Goal: Task Accomplishment & Management: Manage account settings

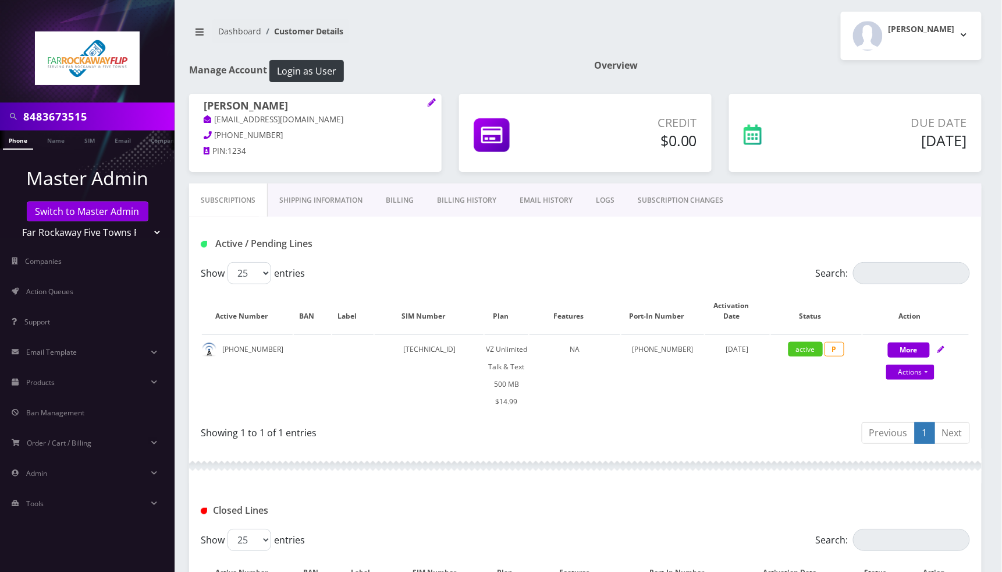
click at [112, 116] on input "8483673515" at bounding box center [97, 116] width 148 height 22
paste input "9295498645"
type input "9295498645"
click at [15, 141] on link "Phone" at bounding box center [18, 139] width 30 height 19
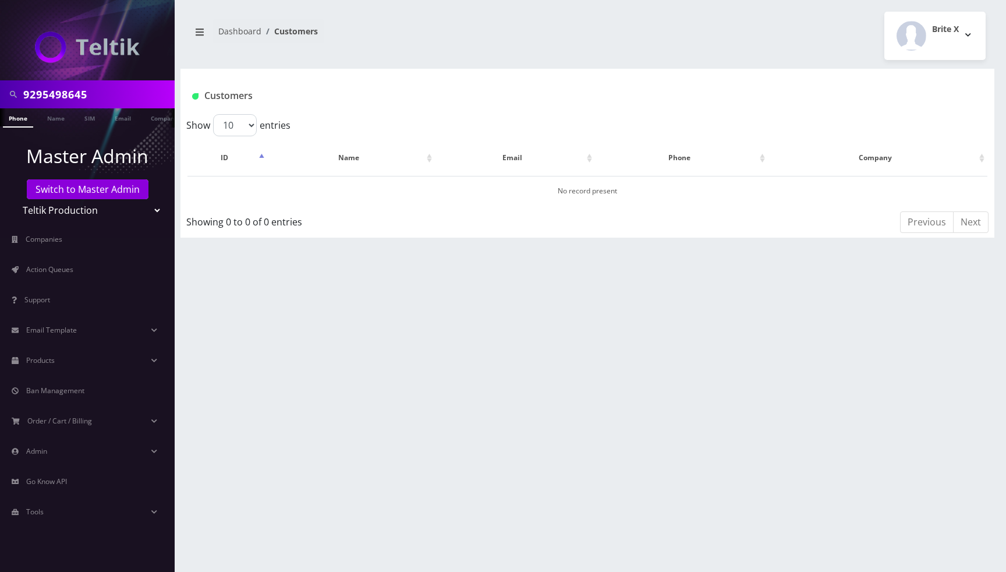
scroll to position [0, 6]
click at [147, 211] on select "Teltik Production My Link Mobile VennMobile Unlimited Advanced LTE Rexing Inc D…" at bounding box center [87, 210] width 148 height 22
select select "23"
click at [13, 199] on select "Teltik Production My Link Mobile VennMobile Unlimited Advanced LTE Rexing Inc D…" at bounding box center [87, 210] width 148 height 22
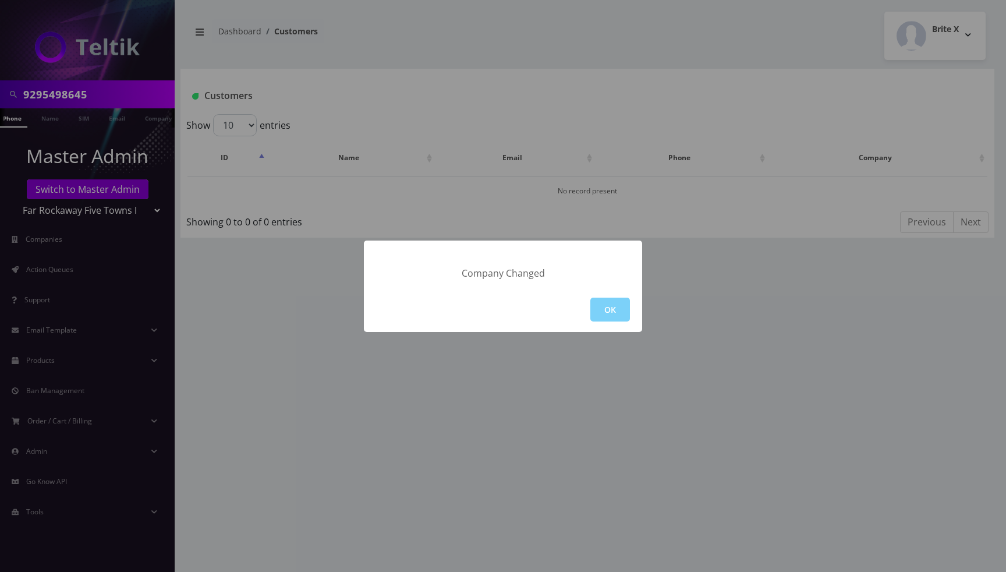
drag, startPoint x: 622, startPoint y: 302, endPoint x: 600, endPoint y: 295, distance: 23.0
click at [621, 302] on button "OK" at bounding box center [610, 309] width 40 height 24
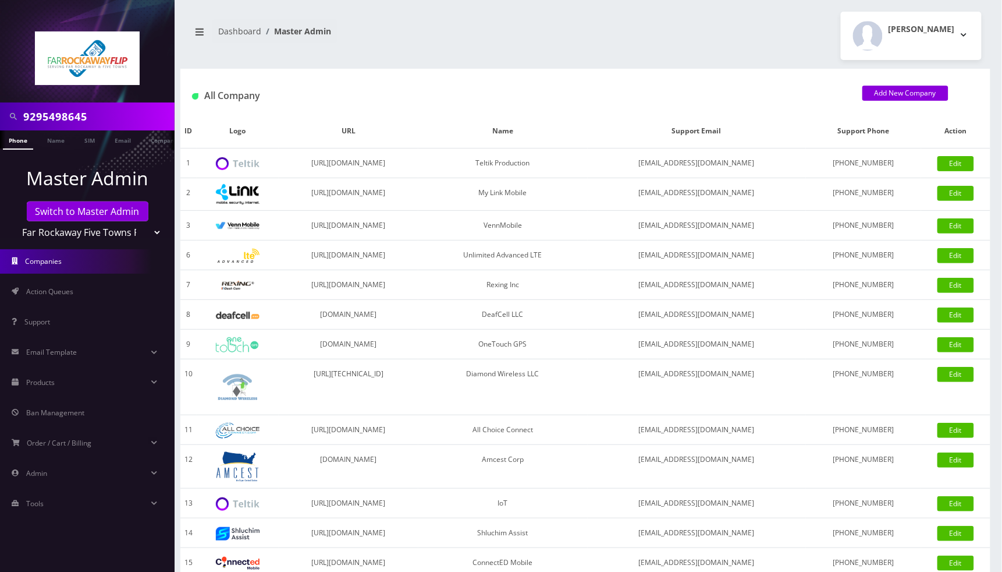
click at [17, 134] on link "Phone" at bounding box center [18, 139] width 30 height 19
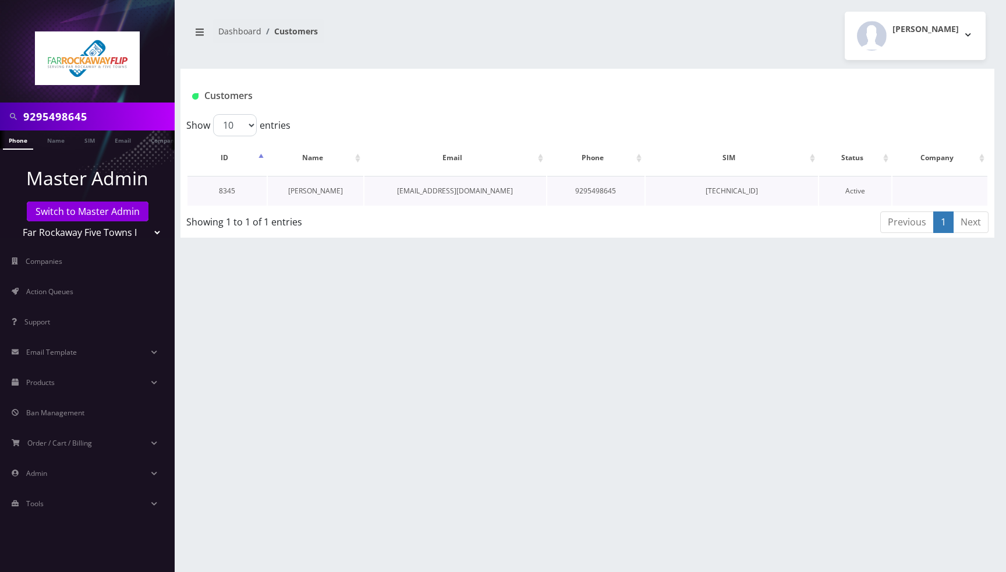
click at [329, 190] on link "[PERSON_NAME]" at bounding box center [315, 191] width 55 height 10
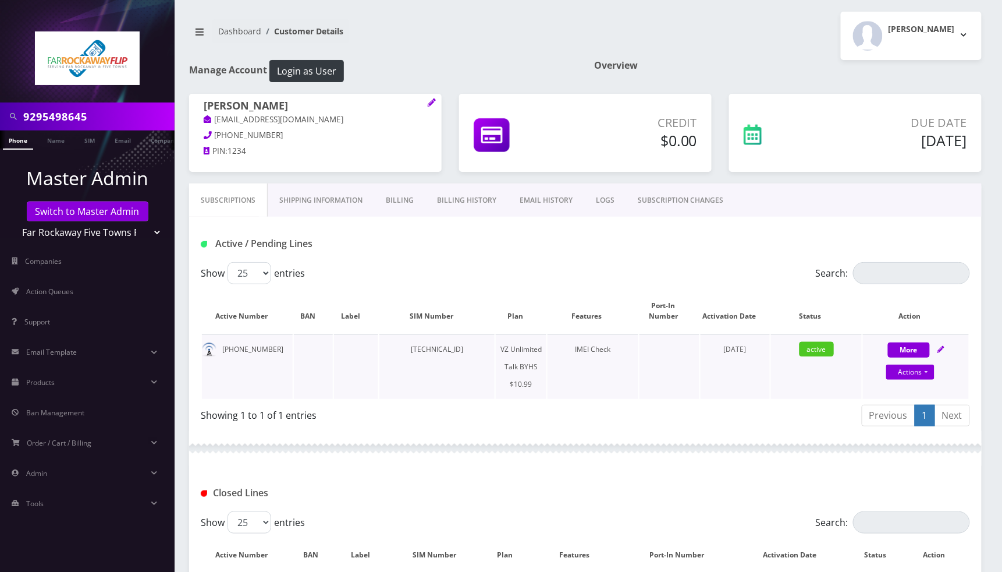
drag, startPoint x: 477, startPoint y: 349, endPoint x: 394, endPoint y: 349, distance: 83.3
click at [394, 349] on td "[TECHNICAL_ID]" at bounding box center [437, 366] width 115 height 65
copy td "[TECHNICAL_ID]"
click at [946, 350] on div "More Actions Suspend Close Unpause Get Usage Swap Sim Confirm" at bounding box center [916, 358] width 106 height 35
select select "467"
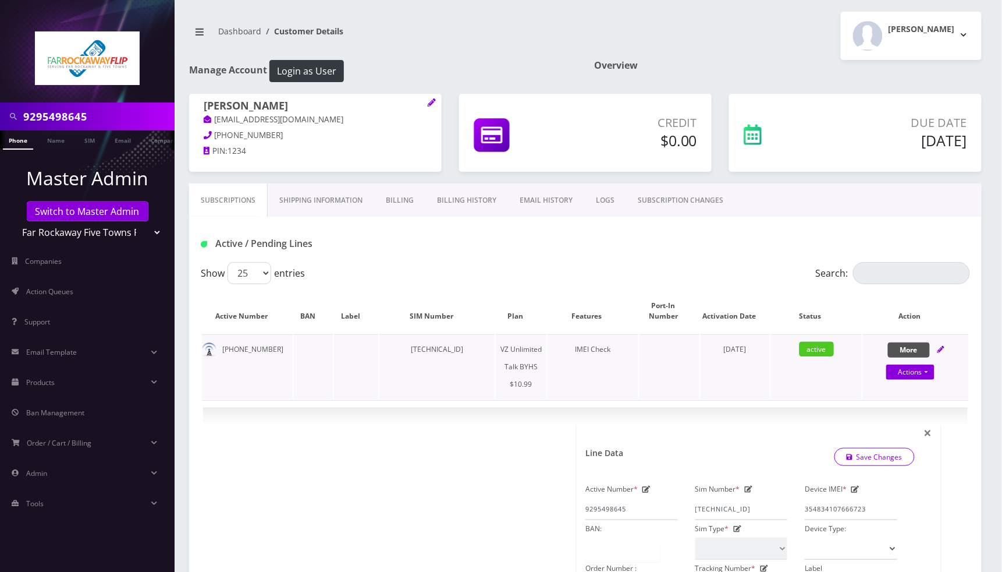
click at [941, 352] on icon at bounding box center [941, 349] width 7 height 7
select select "467"
